Goal: Task Accomplishment & Management: Manage account settings

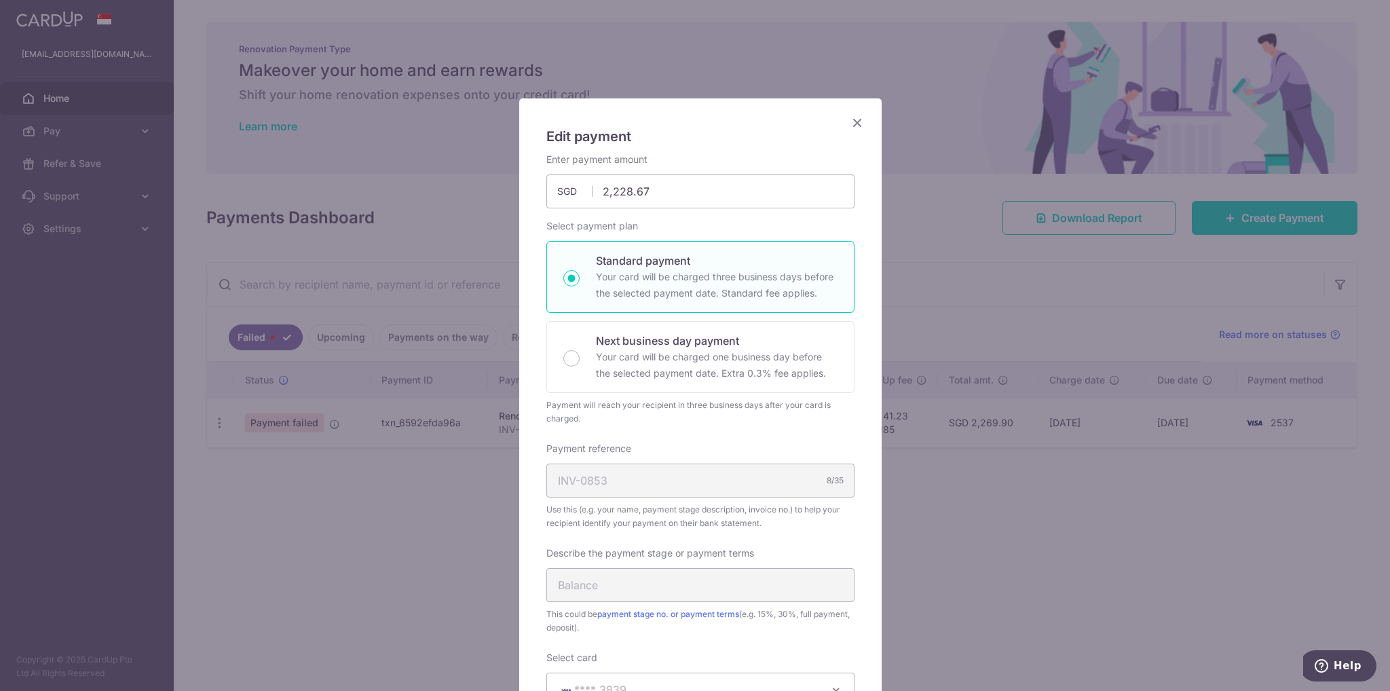
scroll to position [543, 0]
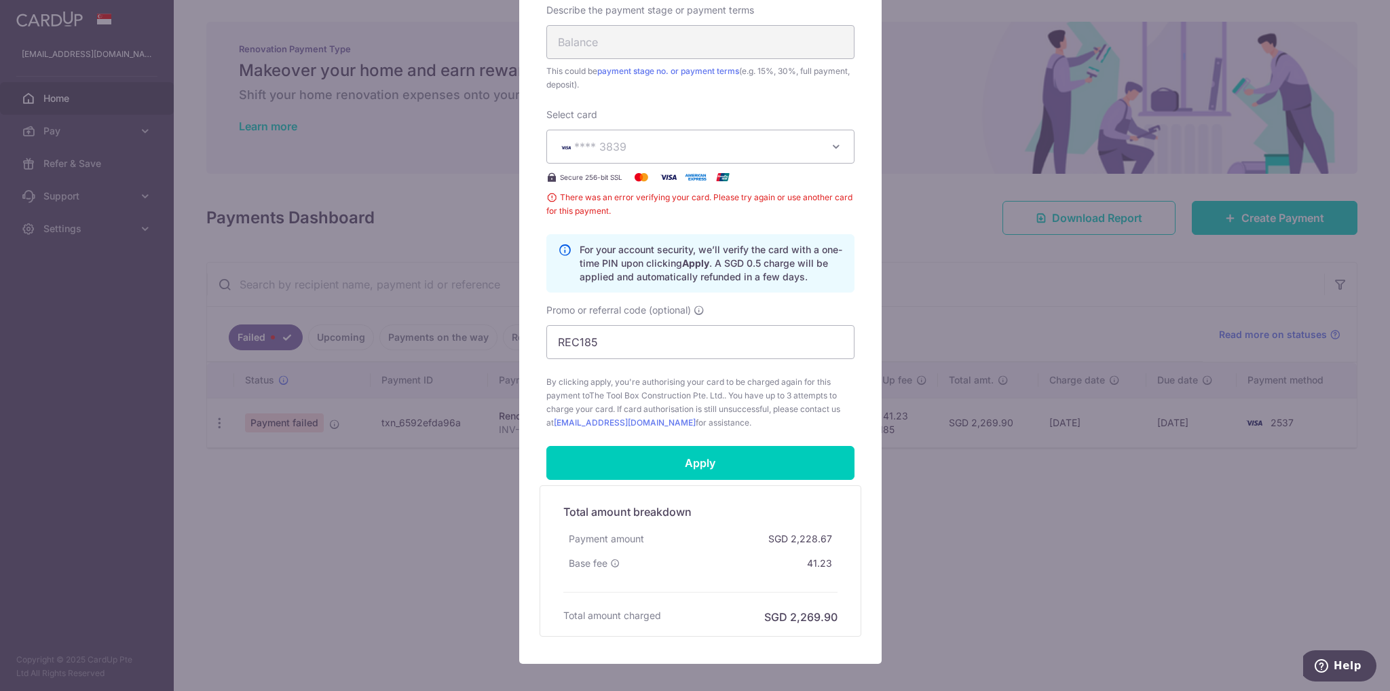
click at [763, 151] on span "**** 3839" at bounding box center [688, 147] width 261 height 16
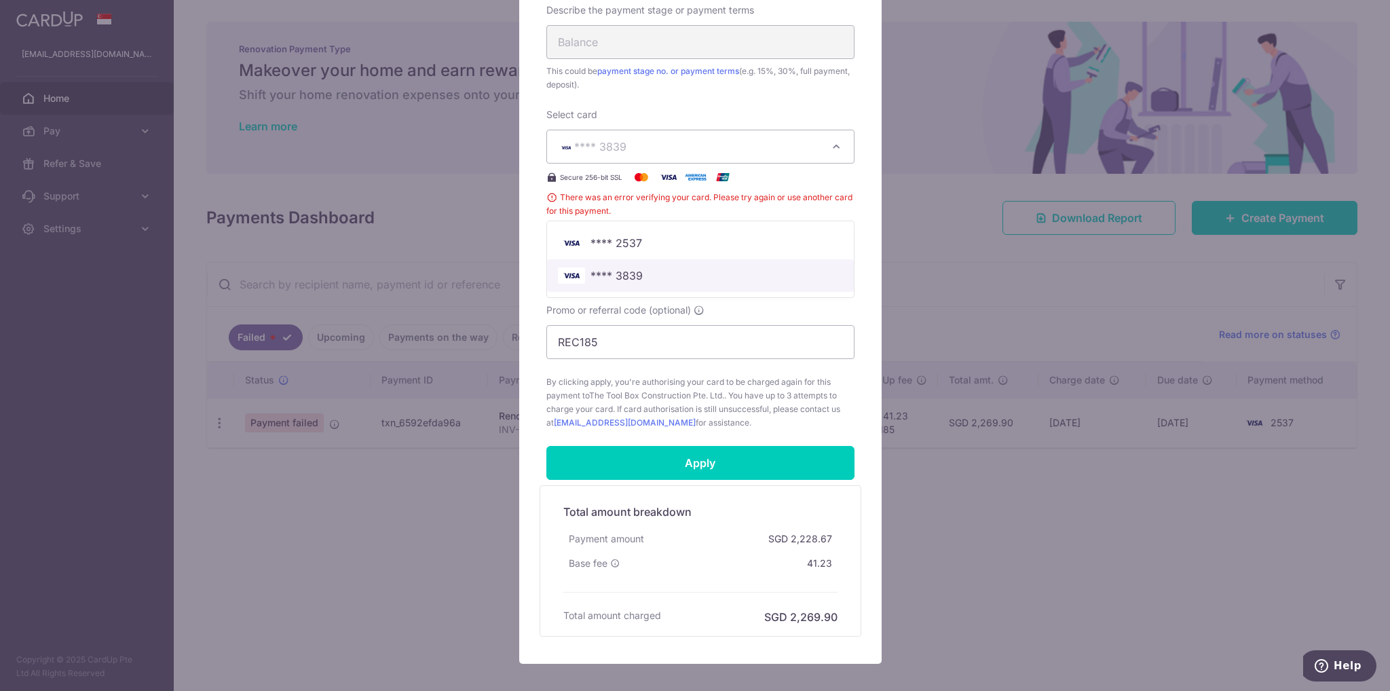
click at [724, 265] on link "**** 3839" at bounding box center [700, 275] width 307 height 33
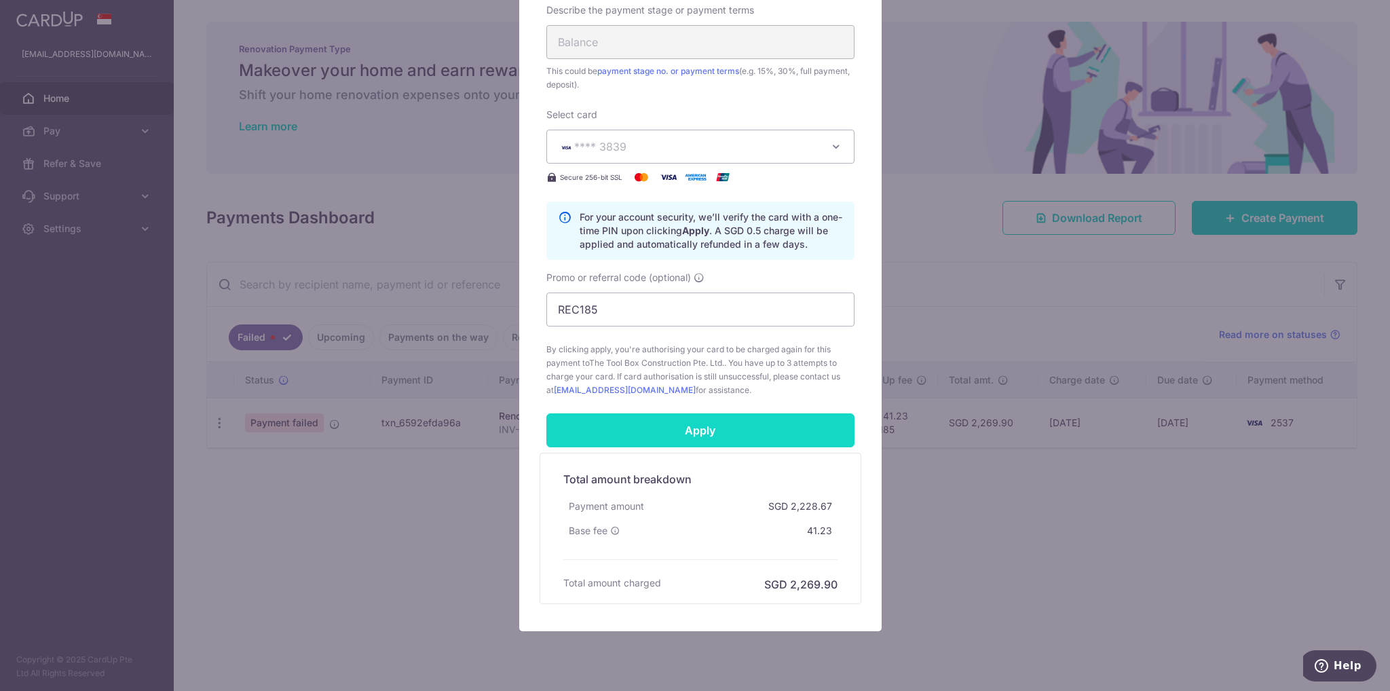
click at [693, 433] on input "Apply" at bounding box center [701, 430] width 308 height 34
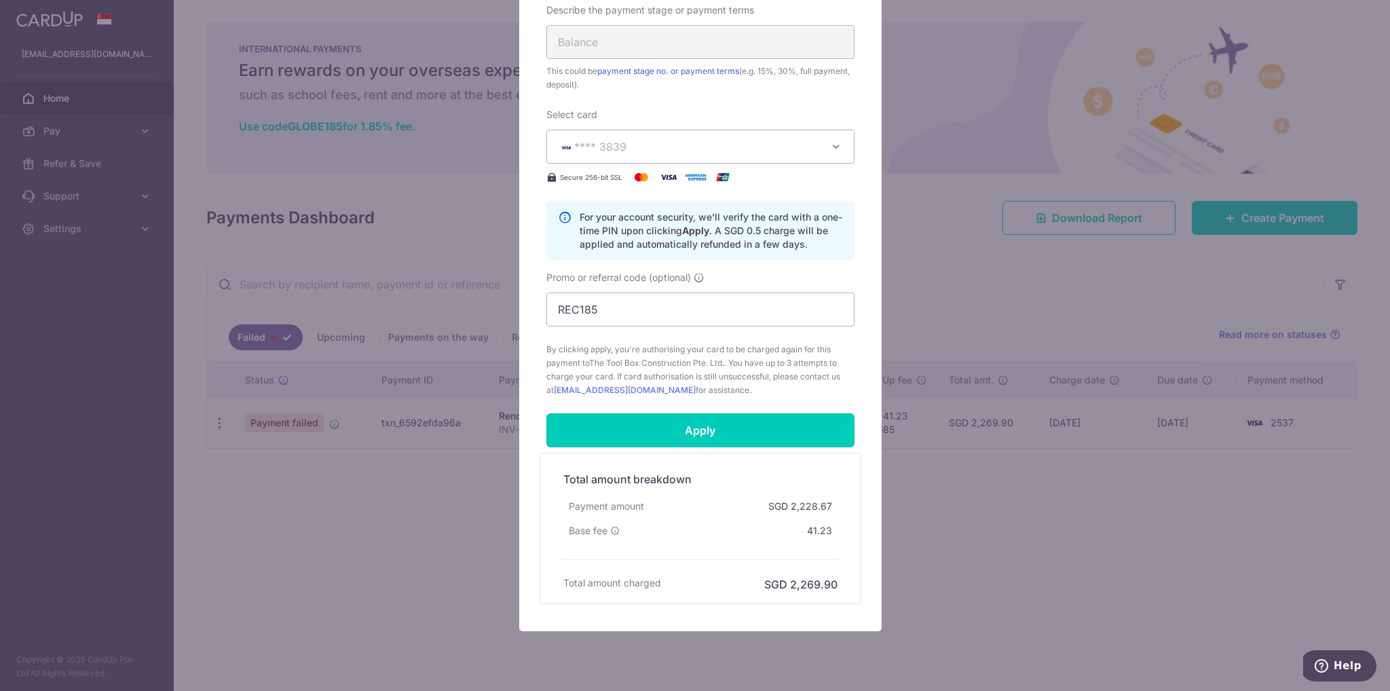
click at [750, 441] on input "Apply" at bounding box center [701, 430] width 308 height 34
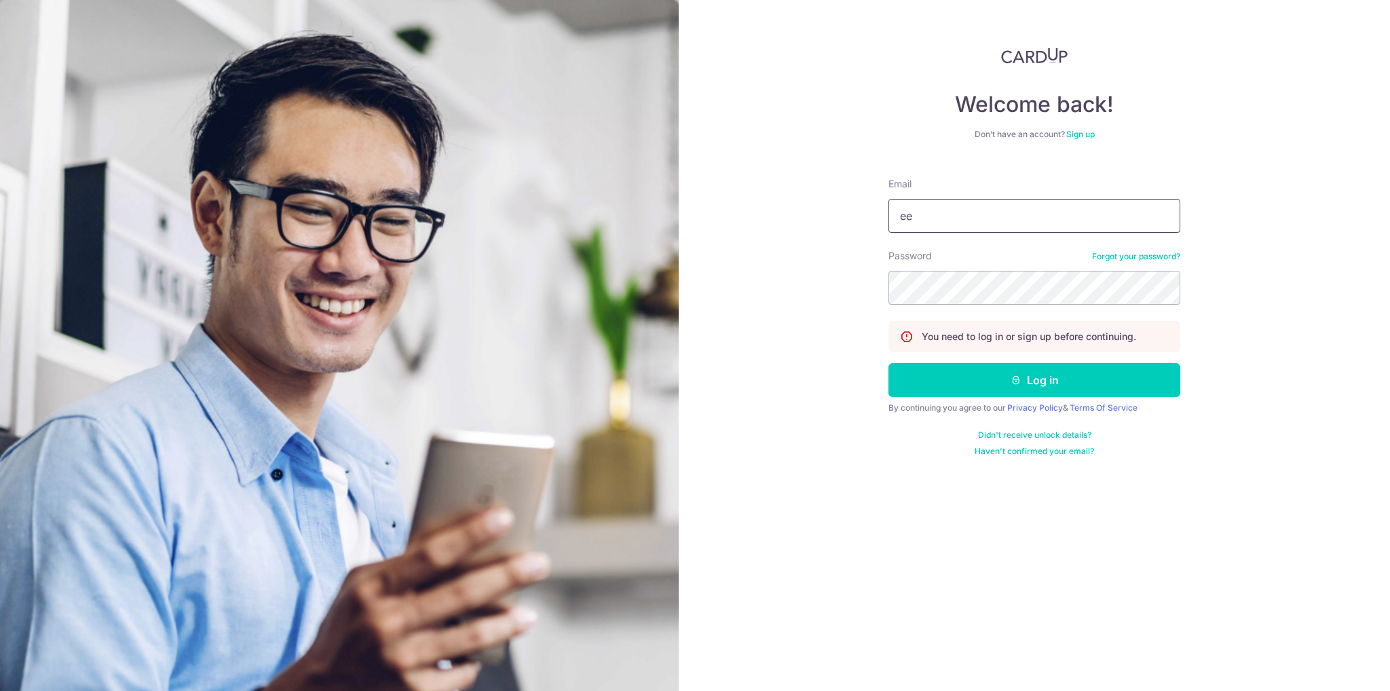
type input "[EMAIL_ADDRESS][DOMAIN_NAME]"
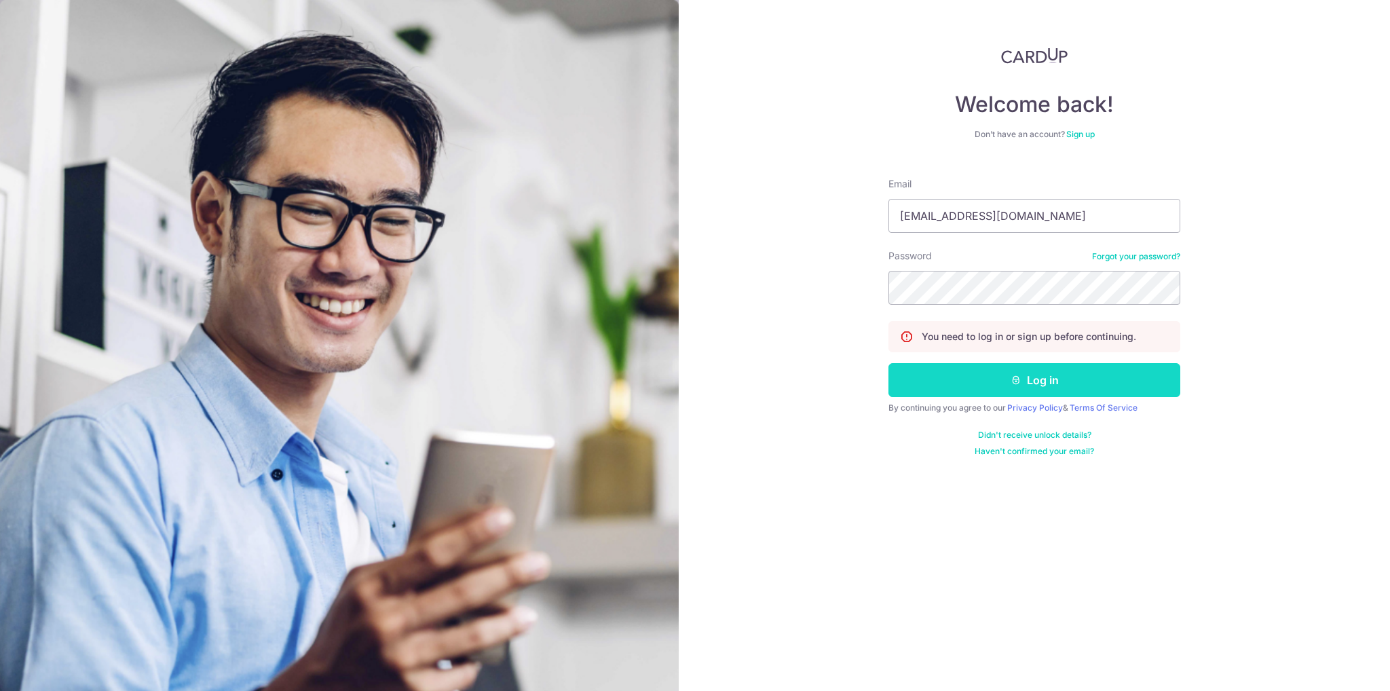
click at [1063, 389] on button "Log in" at bounding box center [1035, 380] width 292 height 34
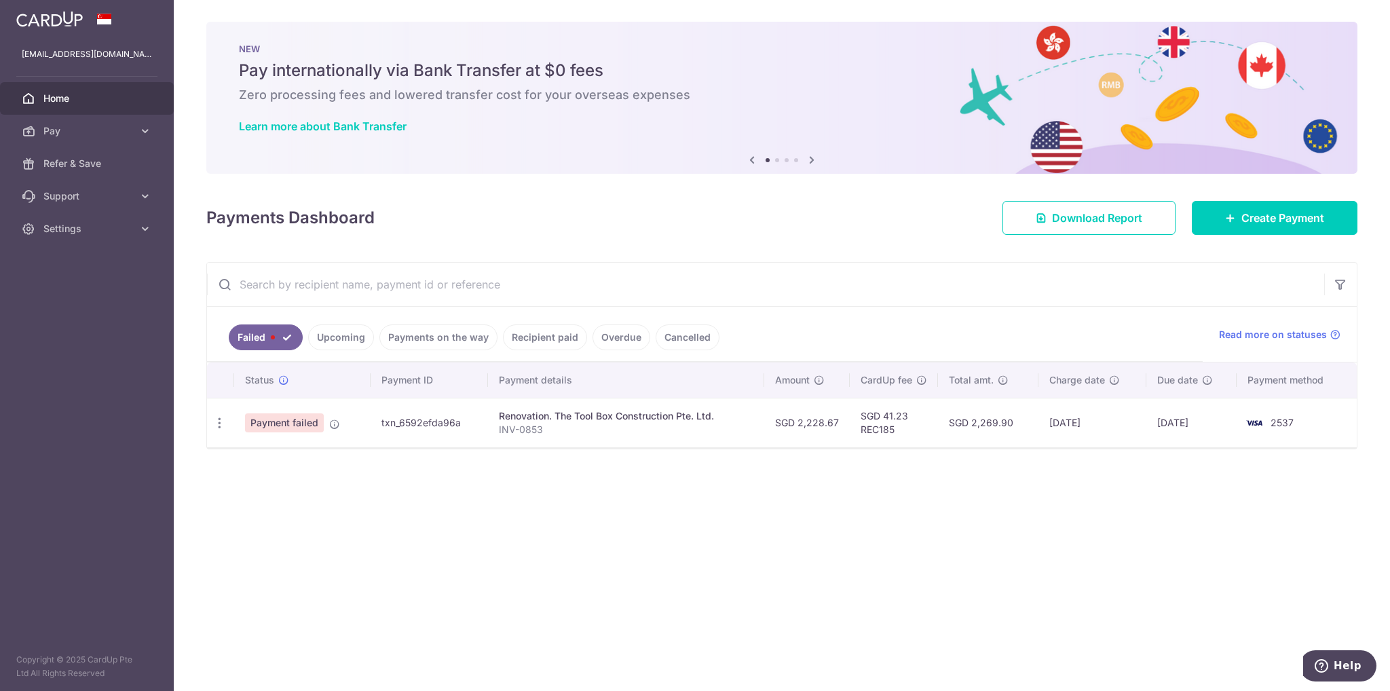
click at [218, 435] on td "Update payment" at bounding box center [220, 423] width 27 height 50
click at [215, 430] on div "Update payment" at bounding box center [219, 423] width 25 height 25
click at [215, 419] on icon "button" at bounding box center [220, 423] width 14 height 14
click at [246, 457] on span "Update payment" at bounding box center [292, 460] width 92 height 16
radio input "true"
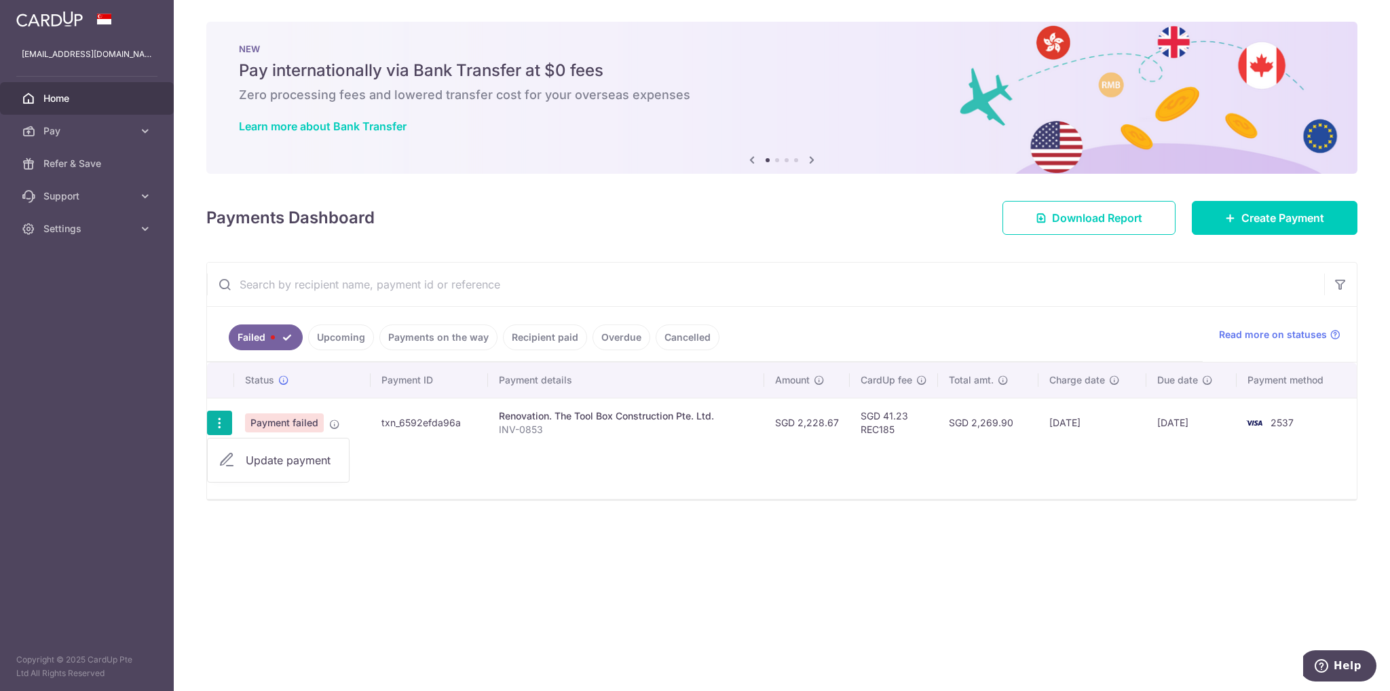
type input "2,228.67"
type input "INV-0853"
type input "Balance"
type input "REC185"
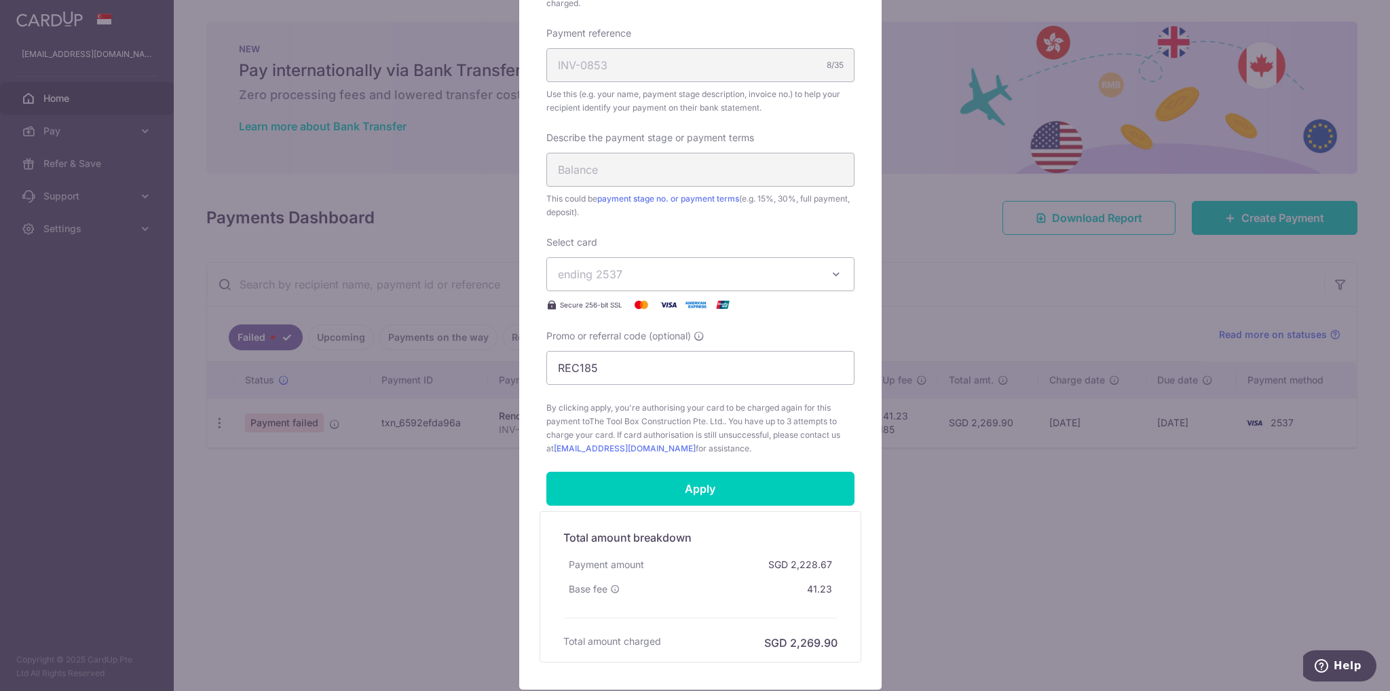
scroll to position [307, 0]
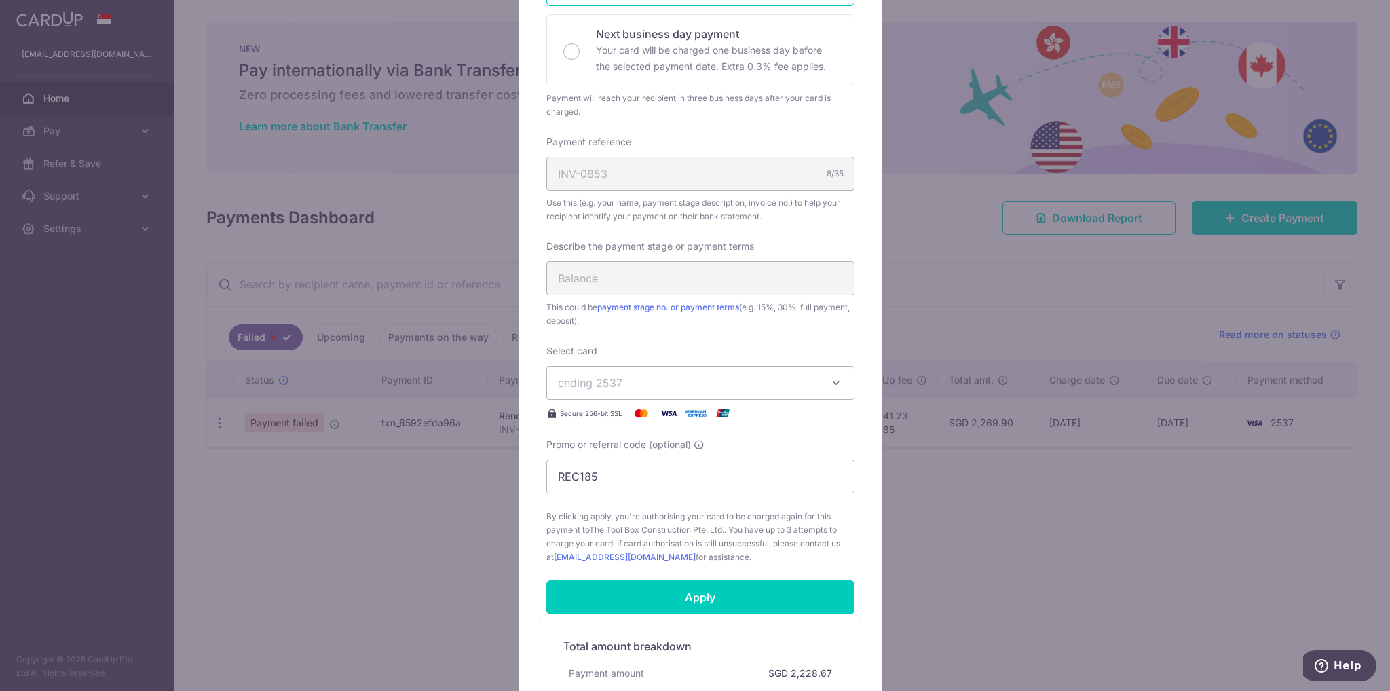
click at [746, 389] on span "ending 2537" at bounding box center [688, 383] width 261 height 16
click at [709, 473] on span "**** 3839" at bounding box center [700, 479] width 285 height 16
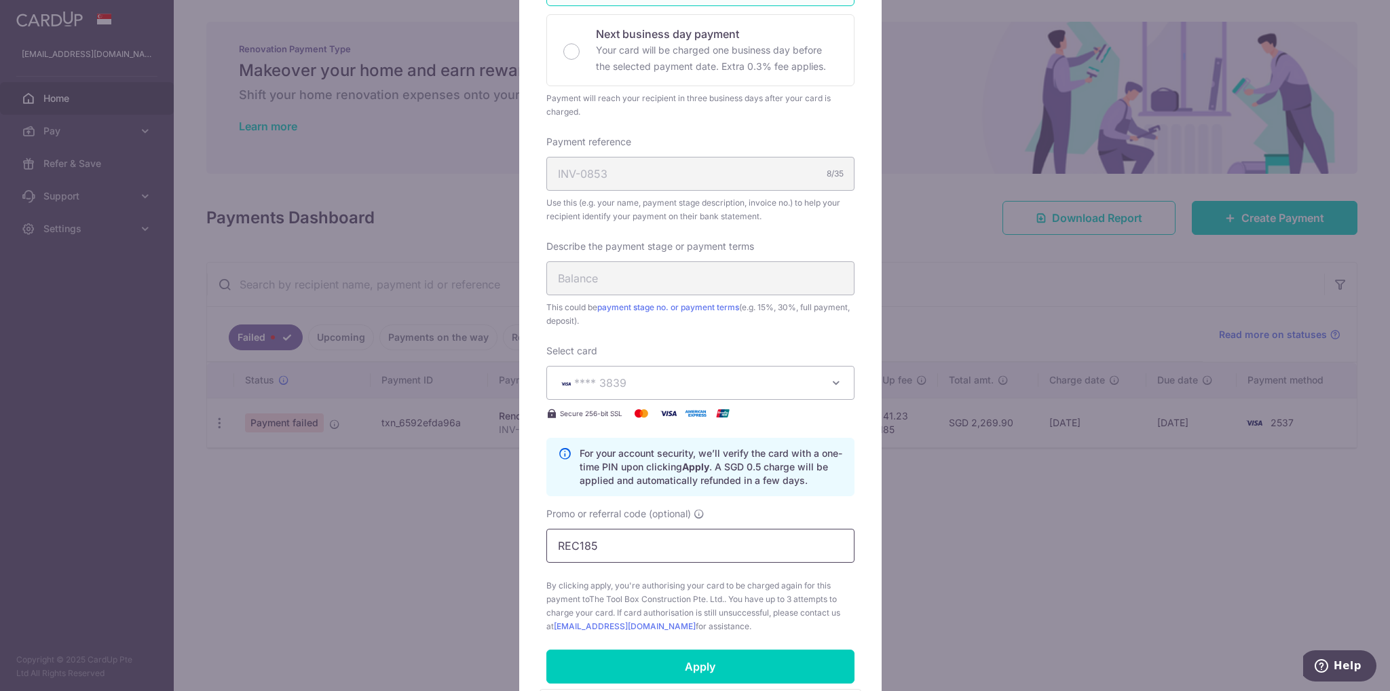
scroll to position [511, 0]
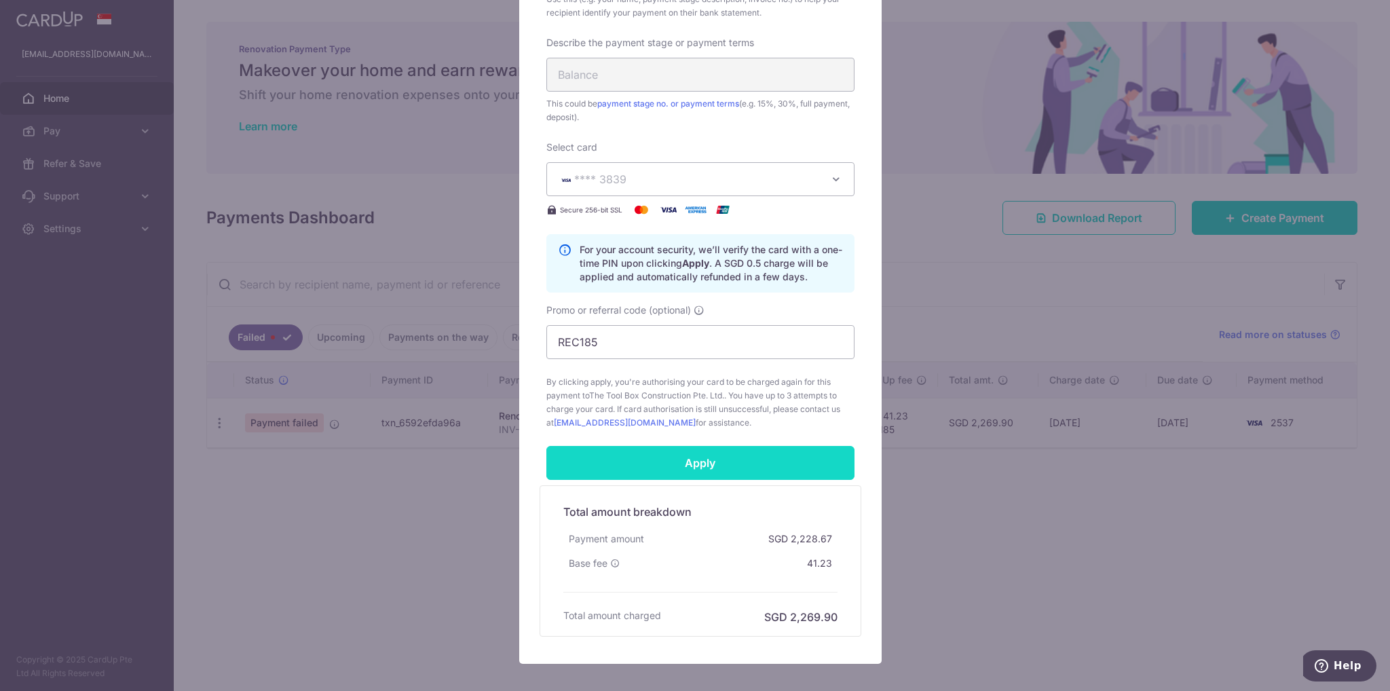
click at [721, 455] on input "Apply" at bounding box center [701, 463] width 308 height 34
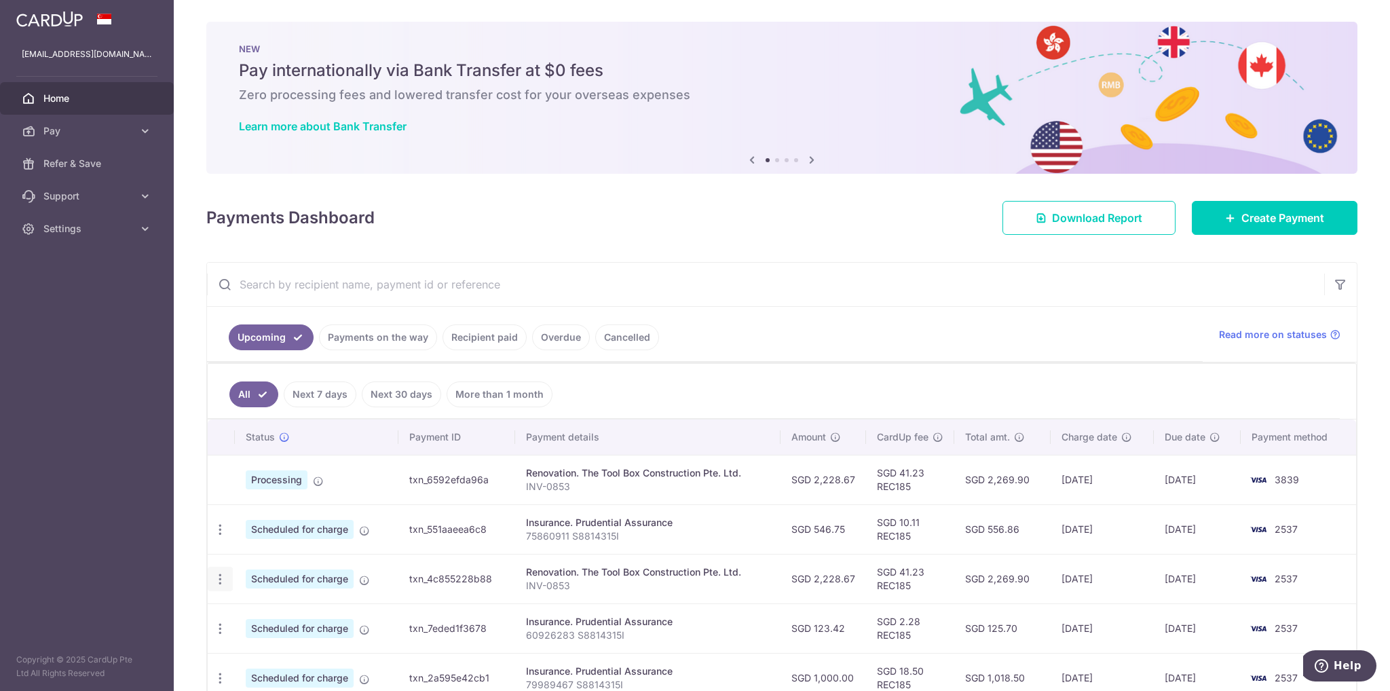
click at [223, 576] on icon "button" at bounding box center [220, 579] width 14 height 14
click at [259, 610] on span "Update payment" at bounding box center [292, 616] width 92 height 16
radio input "true"
type input "2,228.67"
type input "17/10/2025"
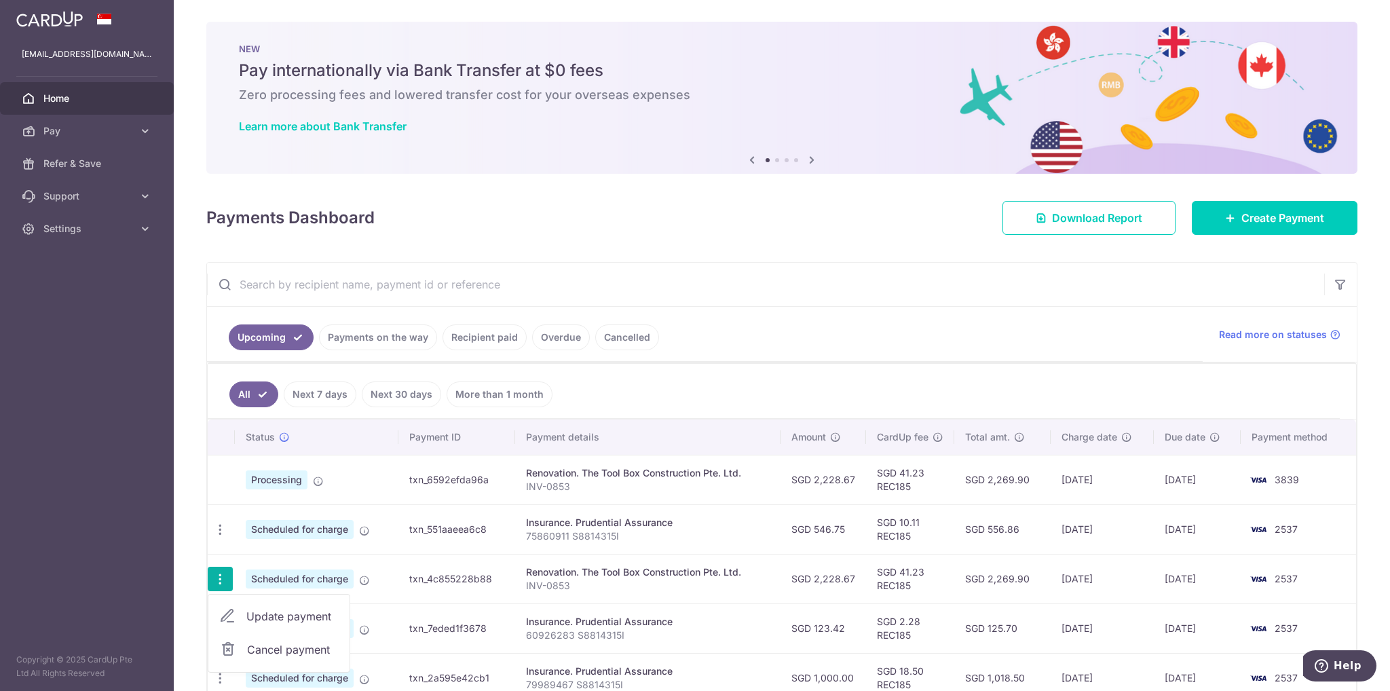
type input "INV-0853"
type input "Balance"
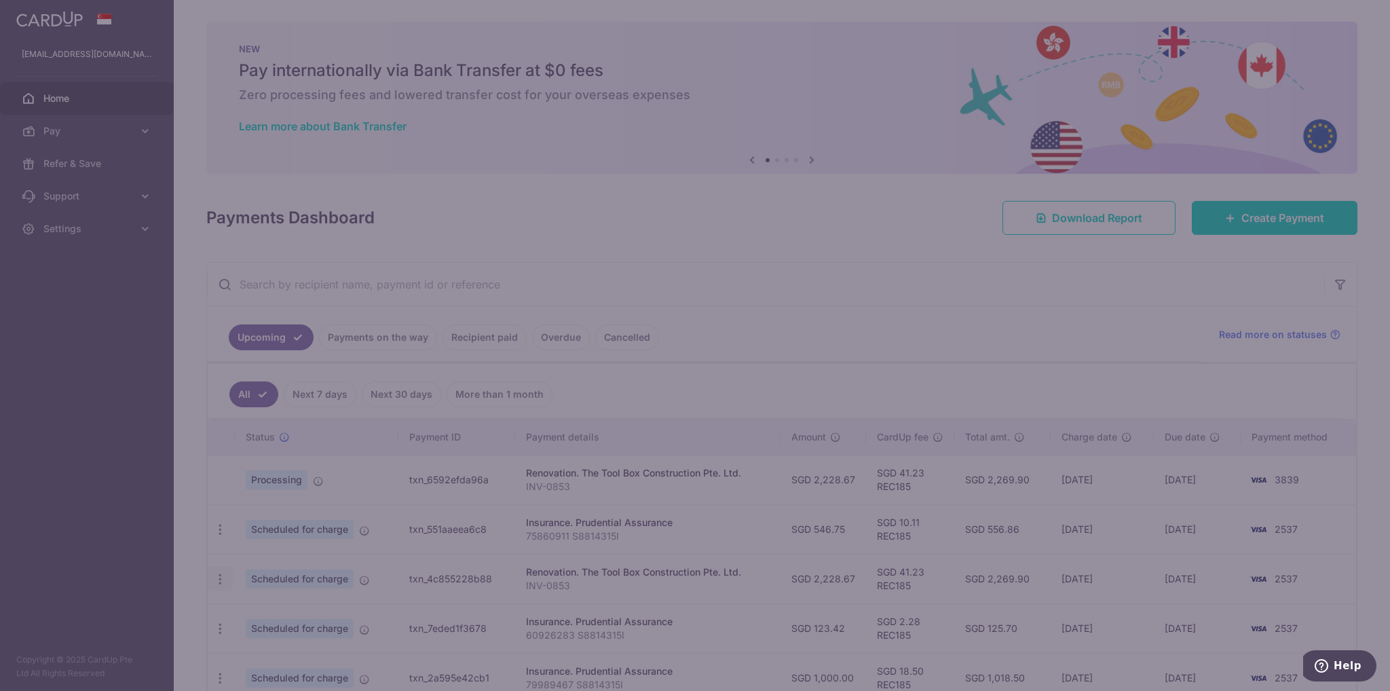
type input "REC185"
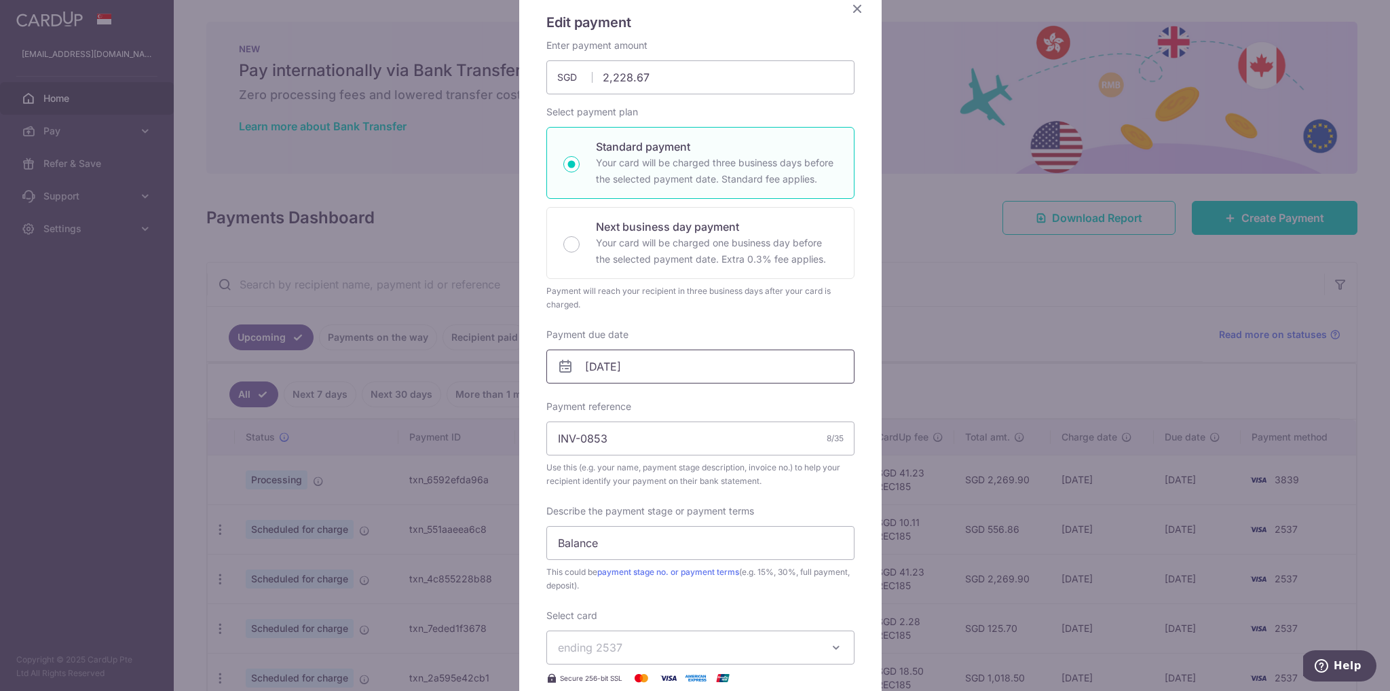
scroll to position [272, 0]
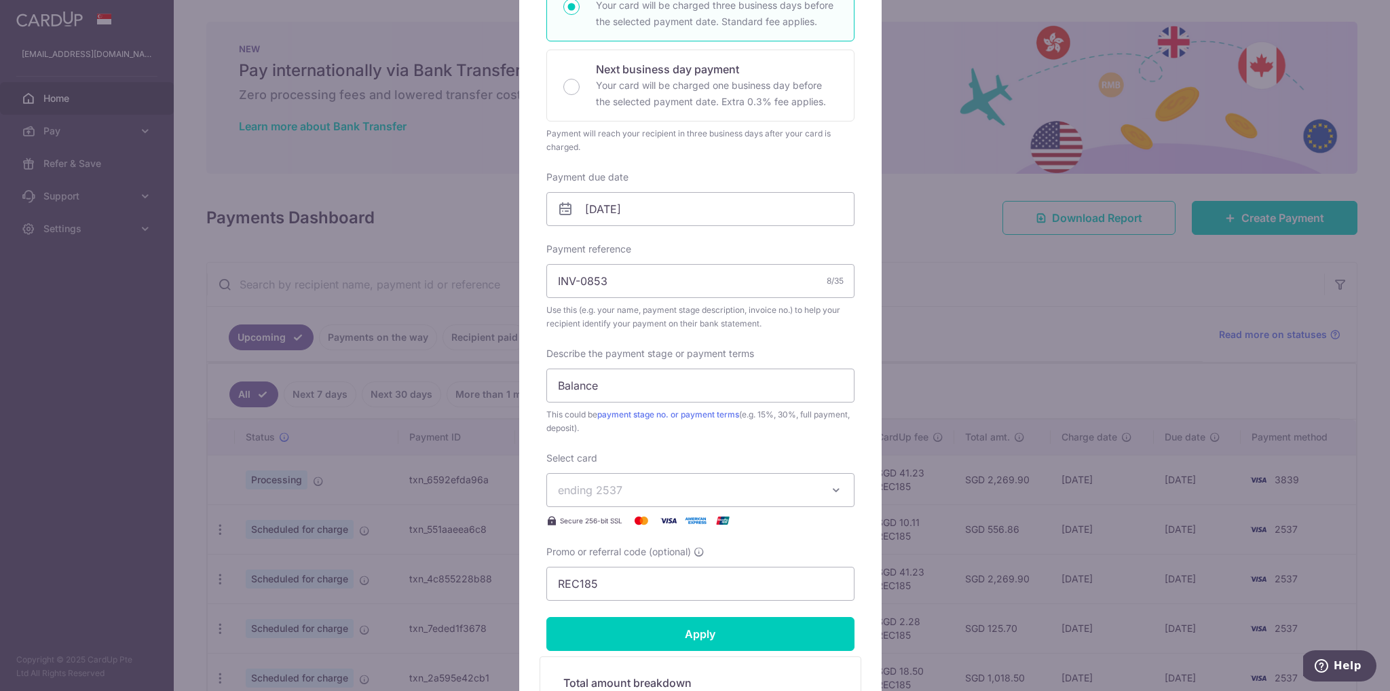
click at [802, 492] on span "ending 2537" at bounding box center [688, 490] width 261 height 16
click at [745, 581] on span "**** 3839" at bounding box center [700, 586] width 285 height 16
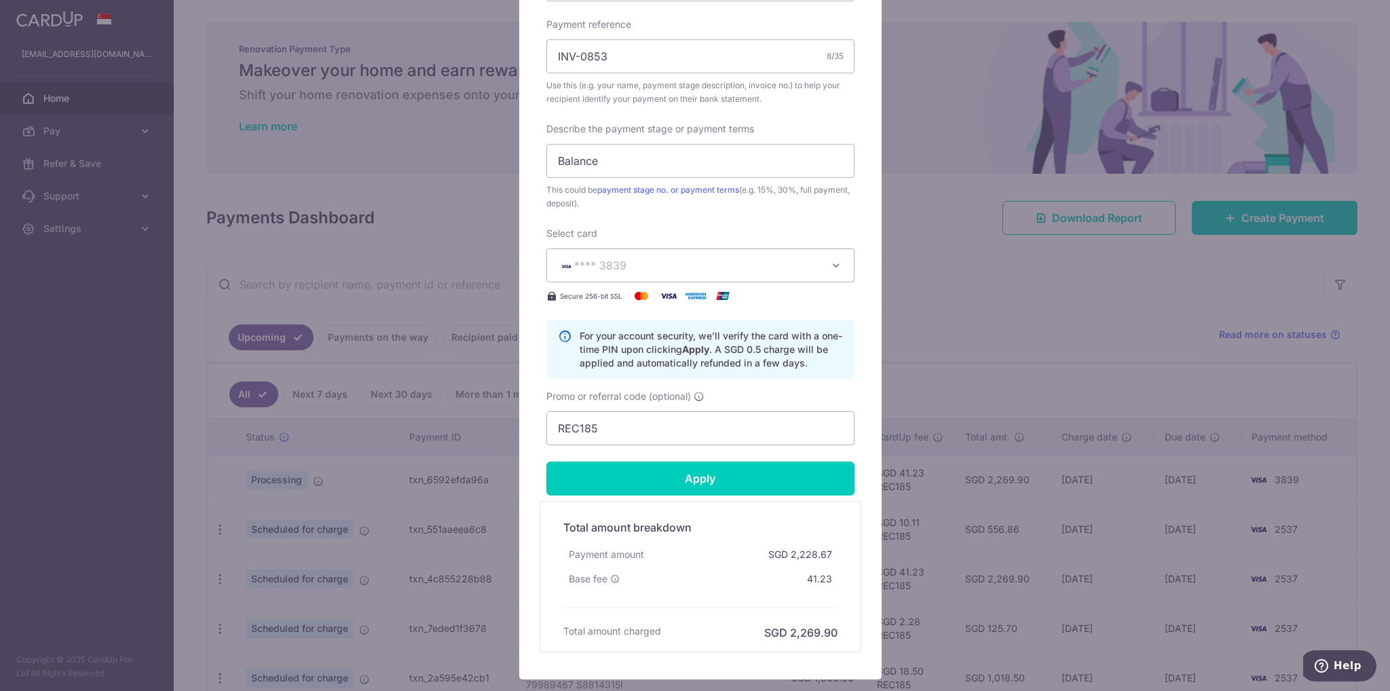
scroll to position [581, 0]
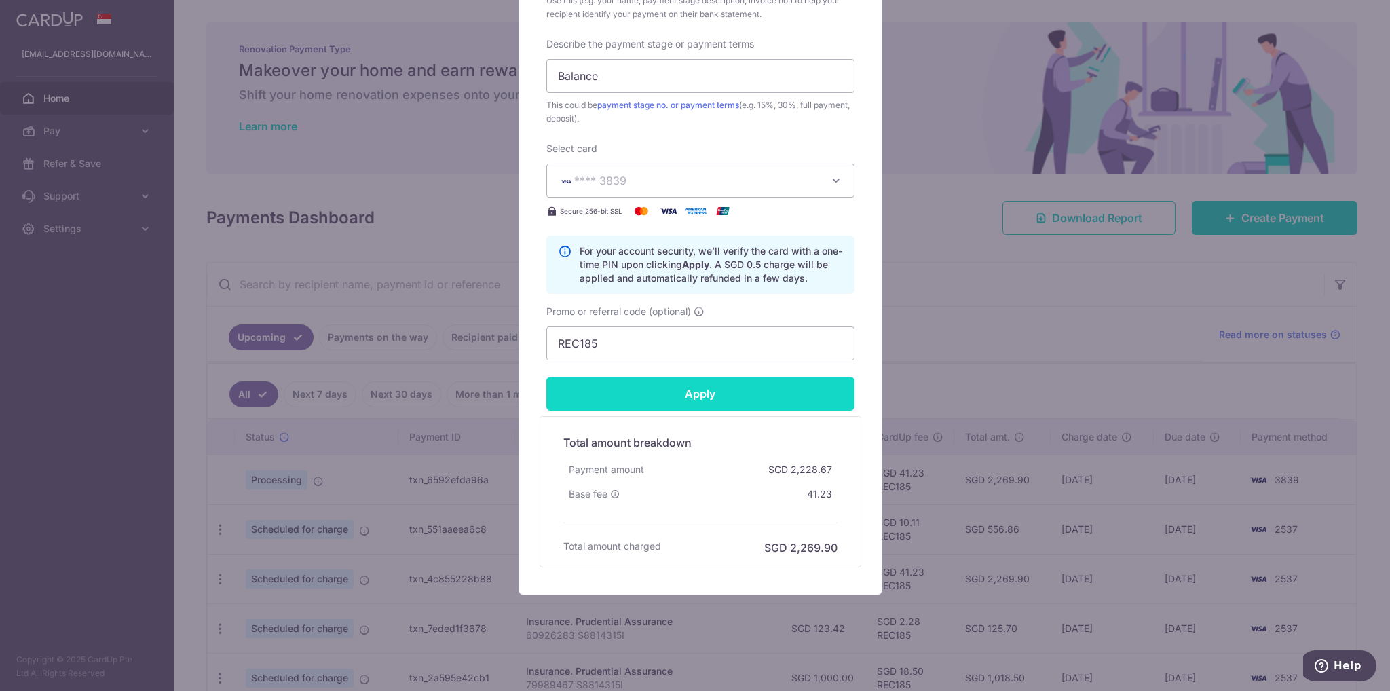
click at [724, 394] on input "Apply" at bounding box center [701, 394] width 308 height 34
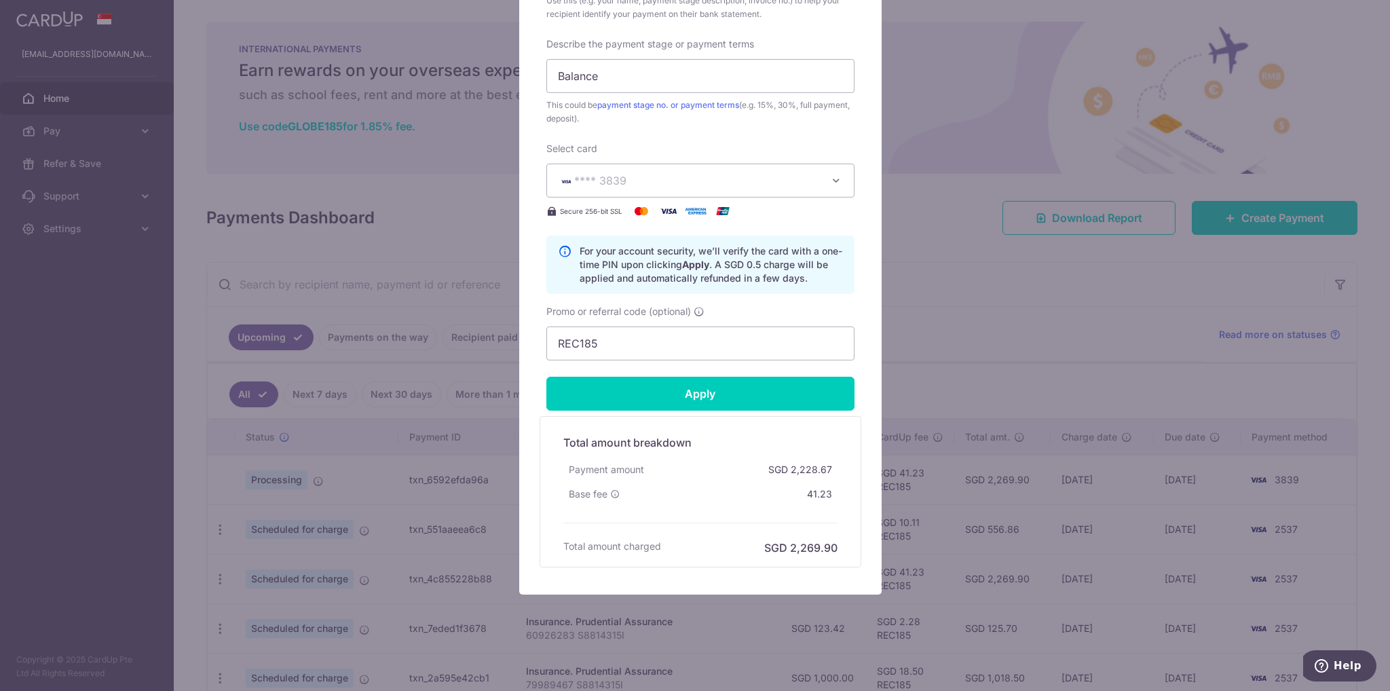
type input "Successfully Applied"
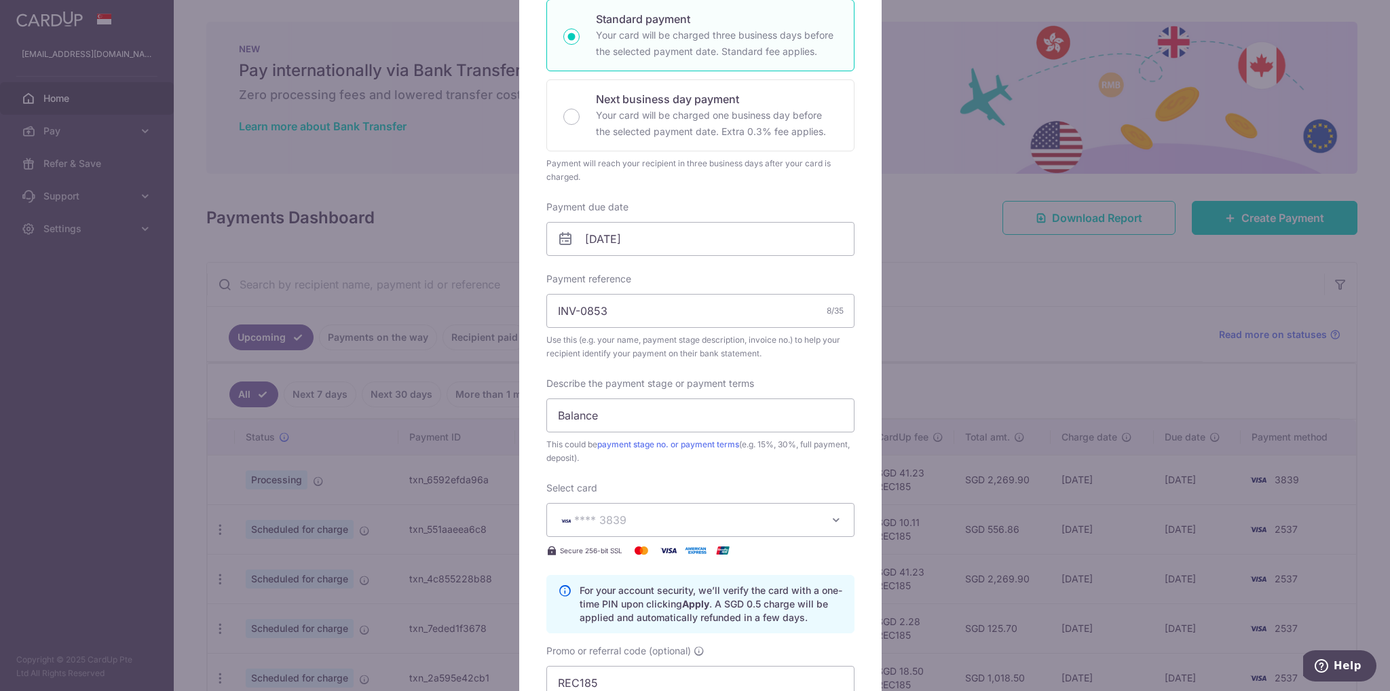
scroll to position [0, 0]
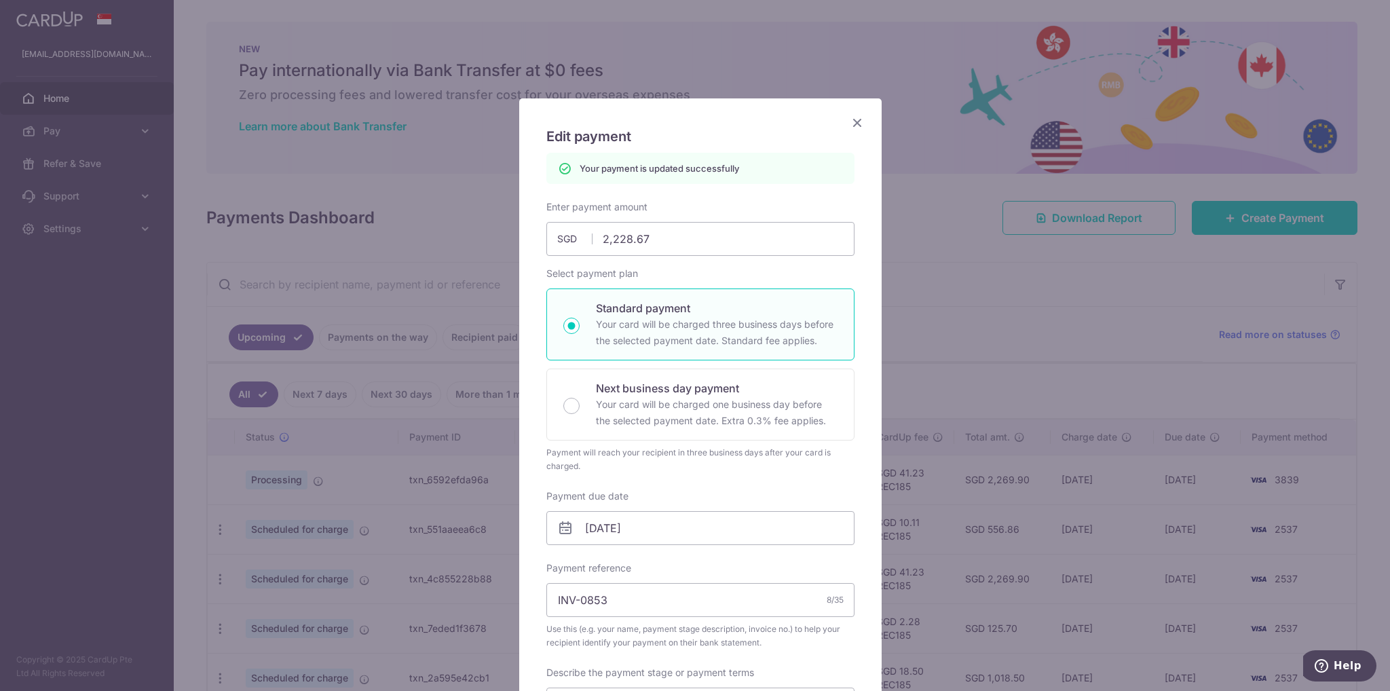
click at [853, 123] on icon "Close" at bounding box center [857, 122] width 16 height 17
